Goal: Task Accomplishment & Management: Complete application form

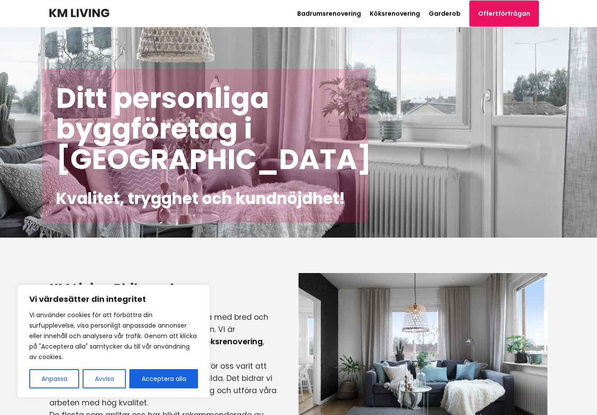
click at [413, 15] on link "Köksrenovering" at bounding box center [395, 13] width 50 height 9
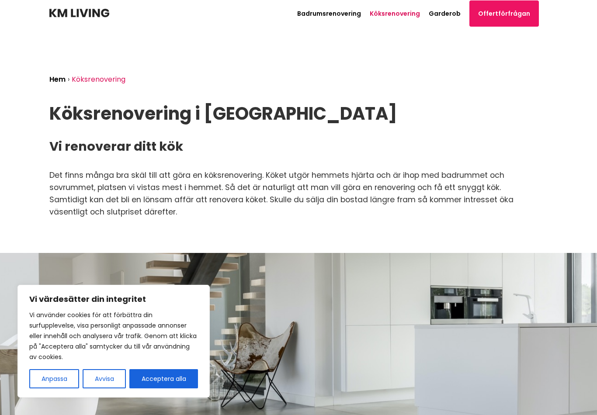
click at [186, 379] on button "Acceptera alla" at bounding box center [163, 378] width 69 height 19
checkbox input "true"
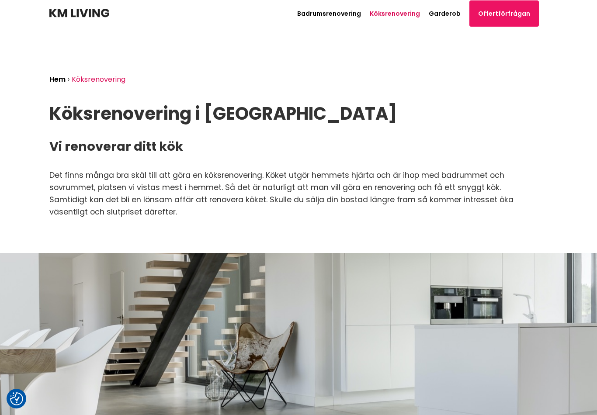
click at [517, 14] on link "Offertförfrågan" at bounding box center [503, 13] width 69 height 26
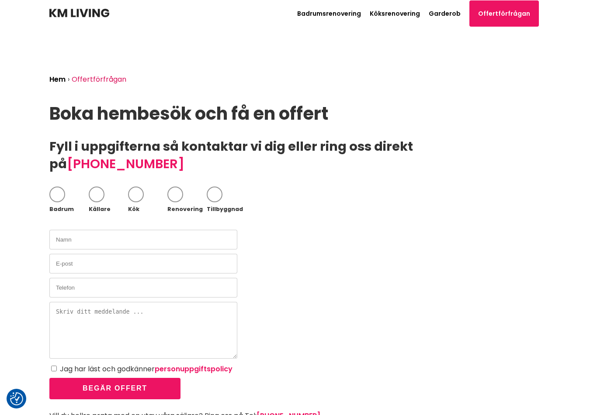
click at [109, 8] on header "Badrumsrenovering Köksrenovering Garderob Offertförfrågan Path [PHONE_NUMBER]" at bounding box center [298, 13] width 498 height 27
click at [356, 17] on link "Badrumsrenovering" at bounding box center [329, 13] width 64 height 9
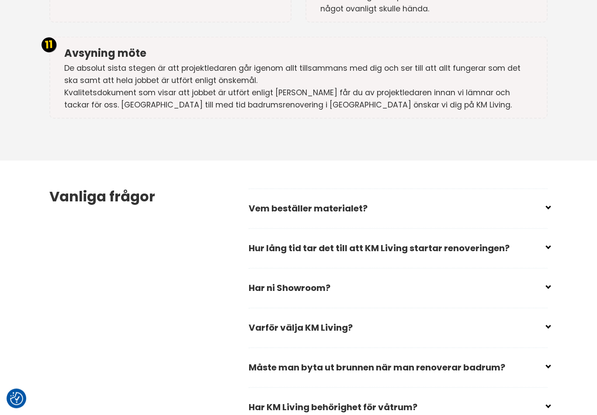
scroll to position [2442, 0]
click at [543, 278] on input "checkbox" at bounding box center [399, 284] width 299 height 13
checkbox input "false"
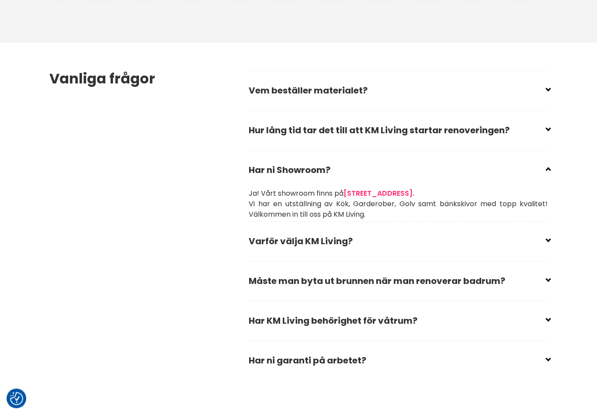
scroll to position [2560, 0]
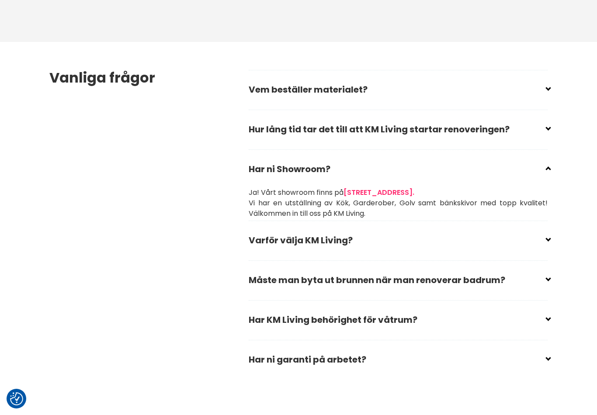
click at [548, 270] on input "checkbox" at bounding box center [399, 276] width 299 height 13
checkbox input "false"
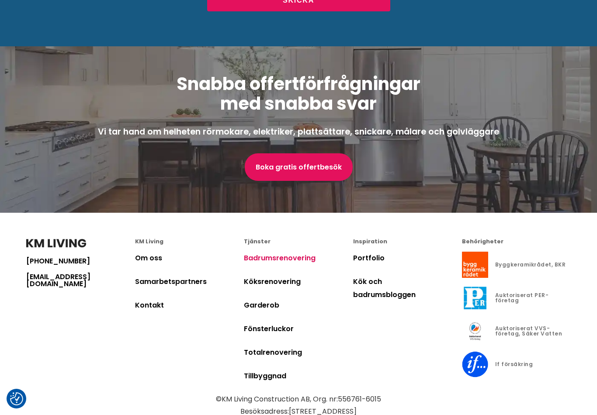
scroll to position [3479, 0]
